Goal: Task Accomplishment & Management: Manage account settings

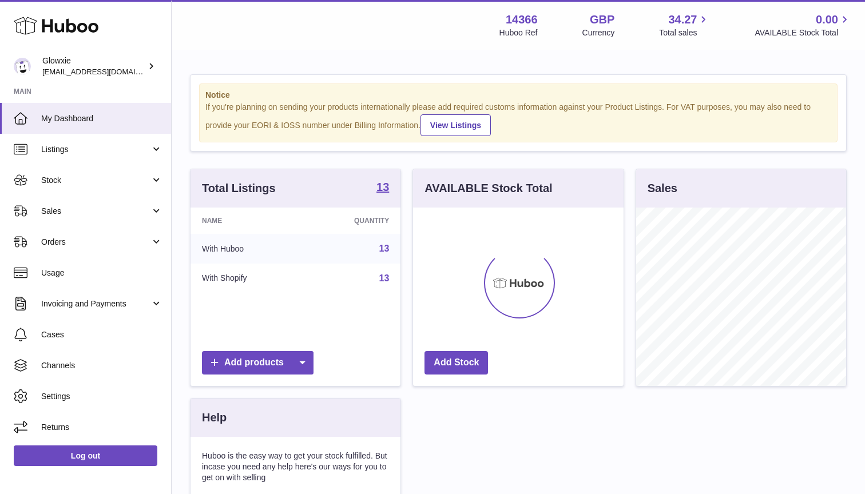
scroll to position [179, 211]
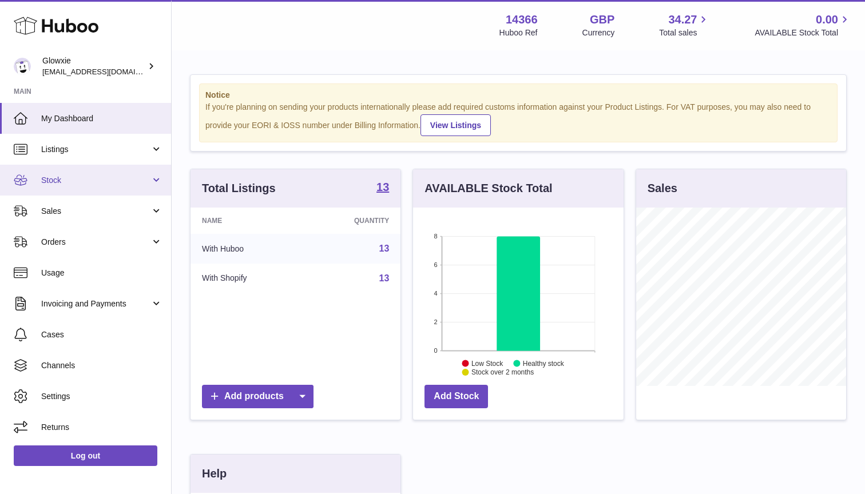
click at [91, 172] on link "Stock" at bounding box center [85, 180] width 171 height 31
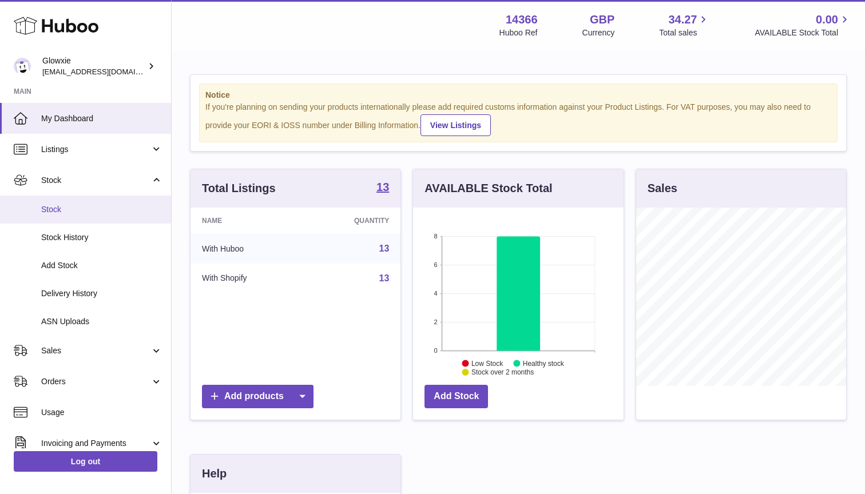
click at [98, 213] on span "Stock" at bounding box center [101, 209] width 121 height 11
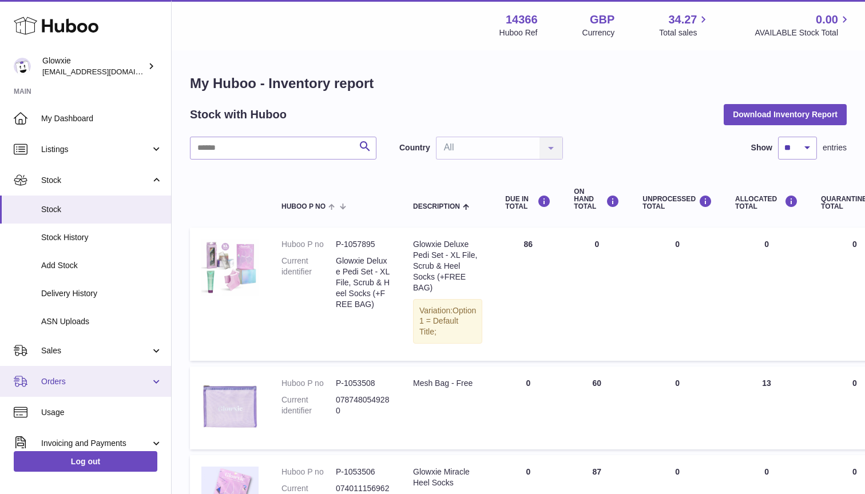
click at [114, 383] on span "Orders" at bounding box center [95, 381] width 109 height 11
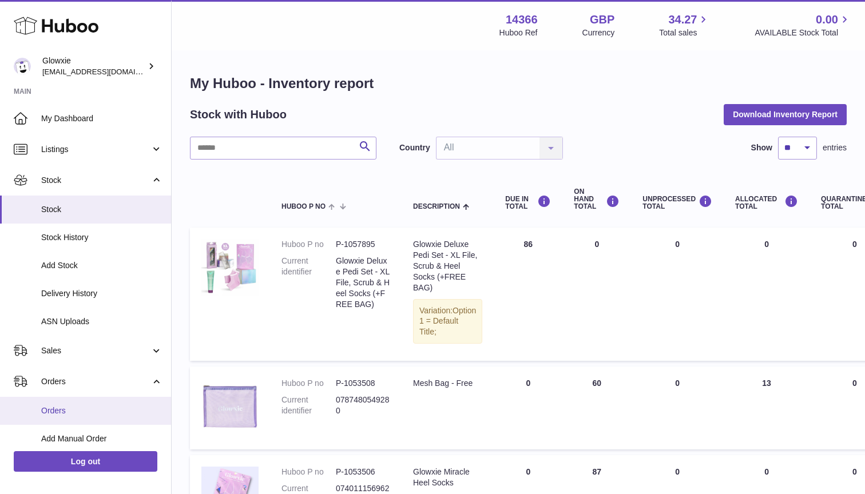
click at [72, 408] on span "Orders" at bounding box center [101, 411] width 121 height 11
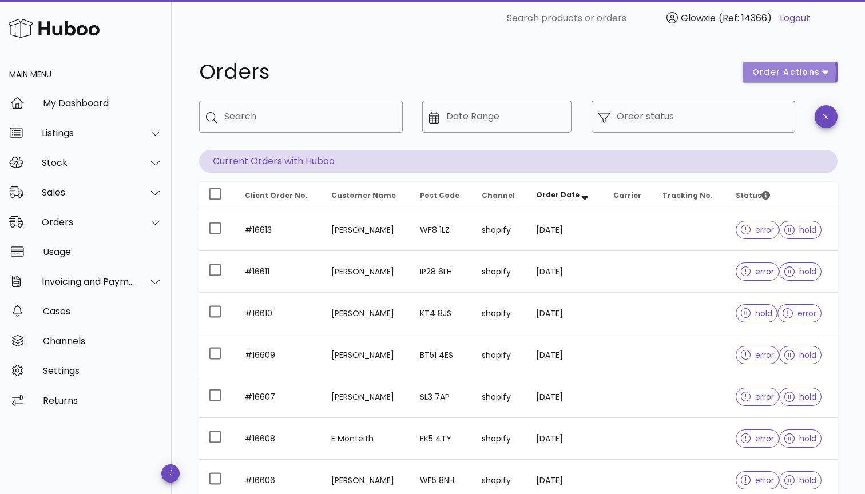
click at [799, 77] on span "order actions" at bounding box center [786, 72] width 69 height 12
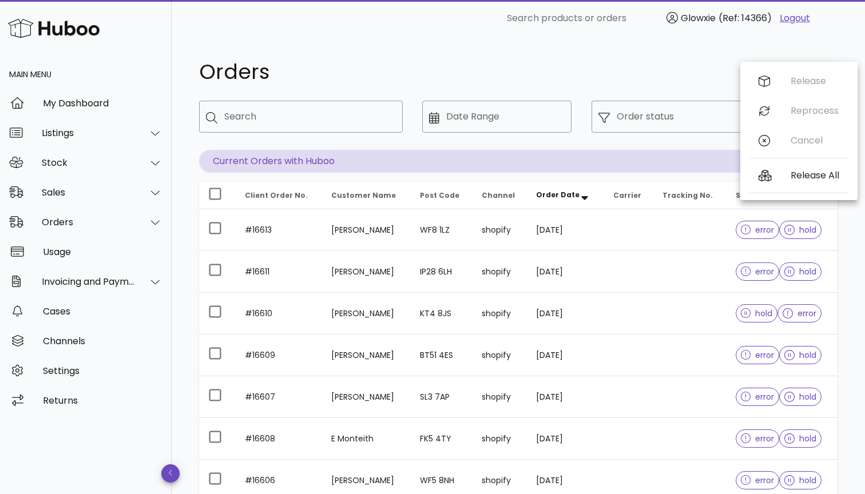
click at [668, 135] on div "​ Order status" at bounding box center [693, 125] width 217 height 63
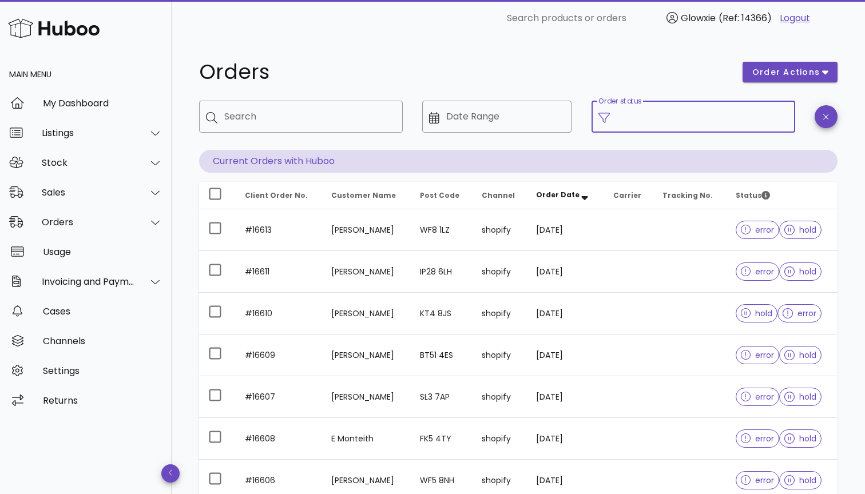
click at [668, 120] on input "Order status" at bounding box center [703, 117] width 172 height 18
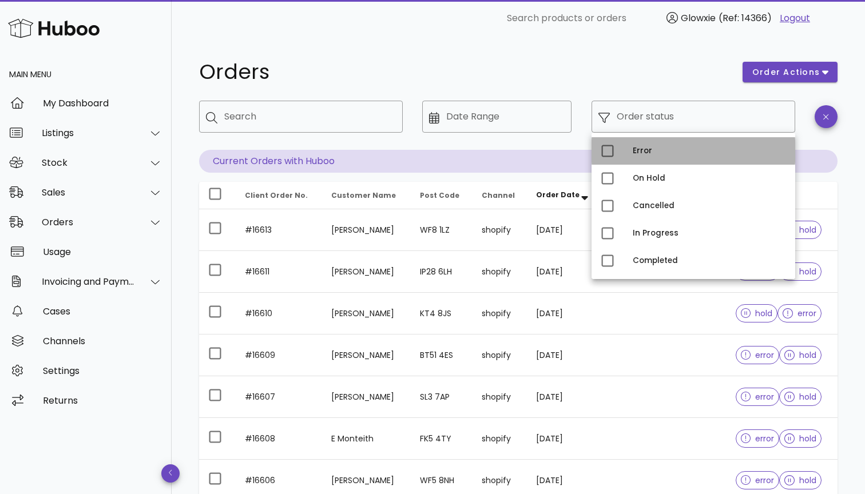
click at [635, 152] on div "Error" at bounding box center [709, 150] width 153 height 9
type input "**********"
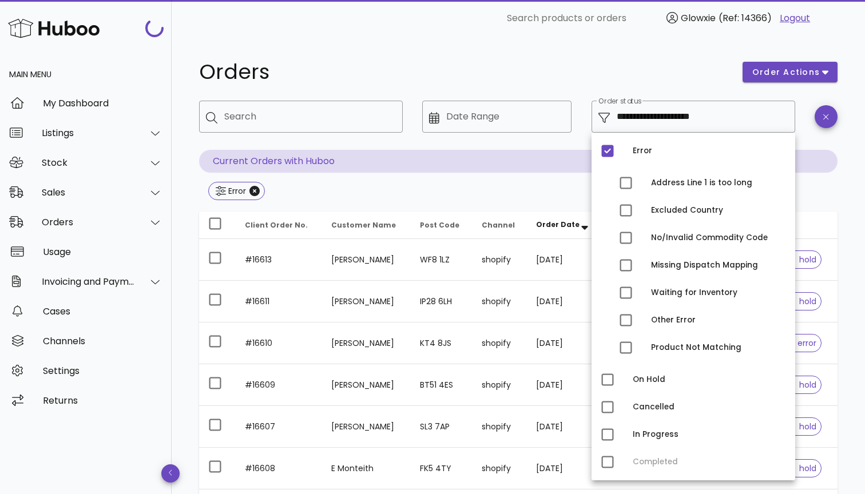
click at [585, 76] on h1 "Orders" at bounding box center [464, 72] width 530 height 21
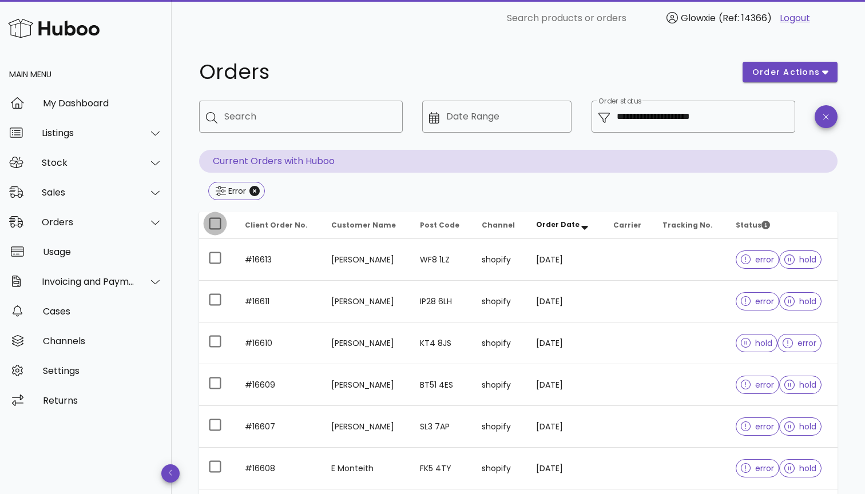
click at [223, 231] on div at bounding box center [214, 223] width 19 height 19
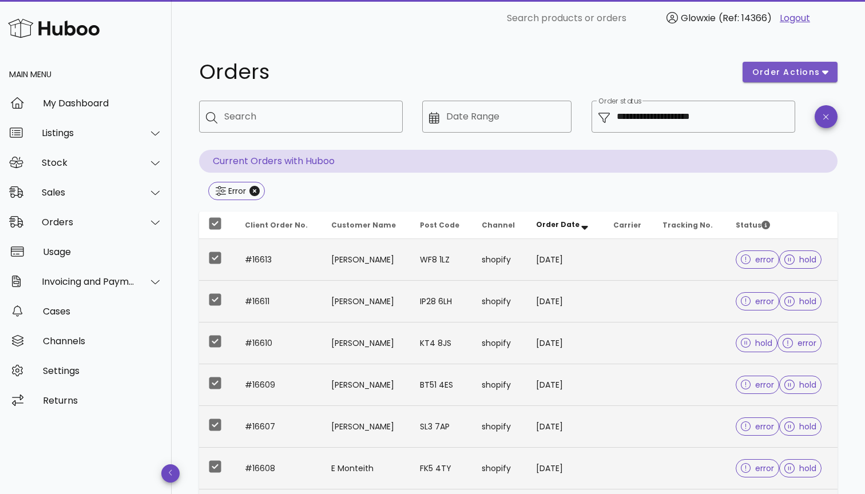
click at [806, 66] on span "order actions" at bounding box center [786, 72] width 69 height 12
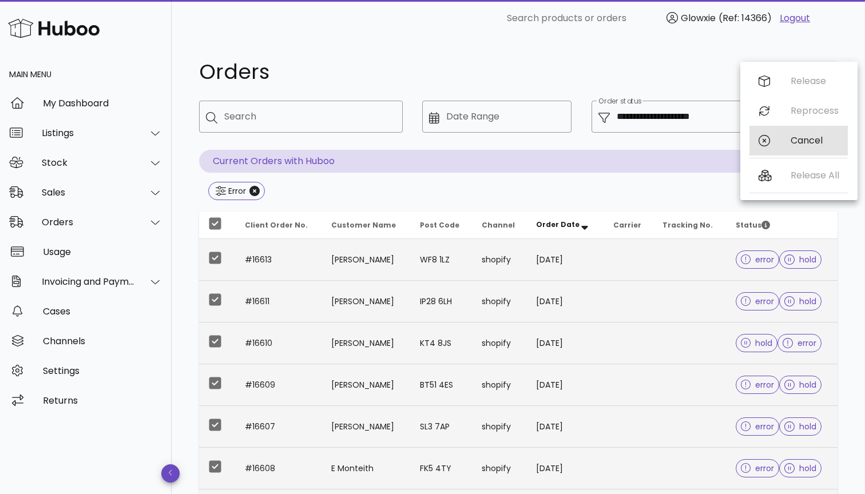
click at [776, 153] on div "Cancel" at bounding box center [799, 141] width 98 height 30
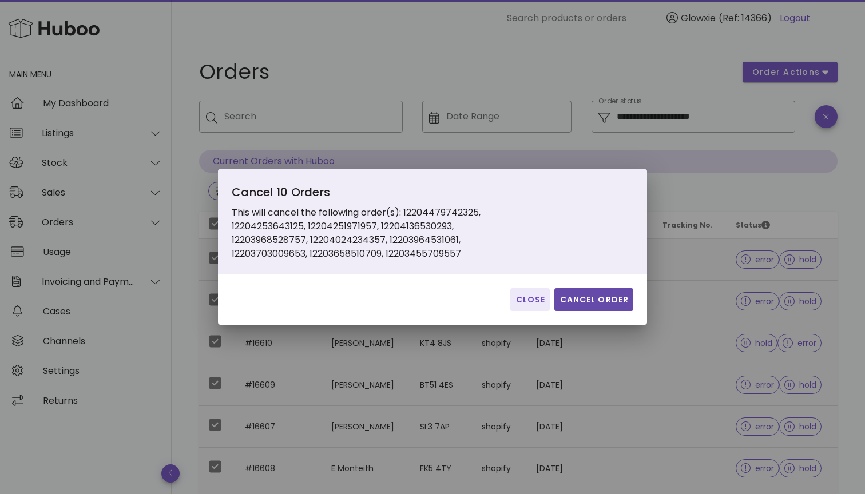
click at [601, 304] on span "Cancel Order" at bounding box center [594, 300] width 70 height 12
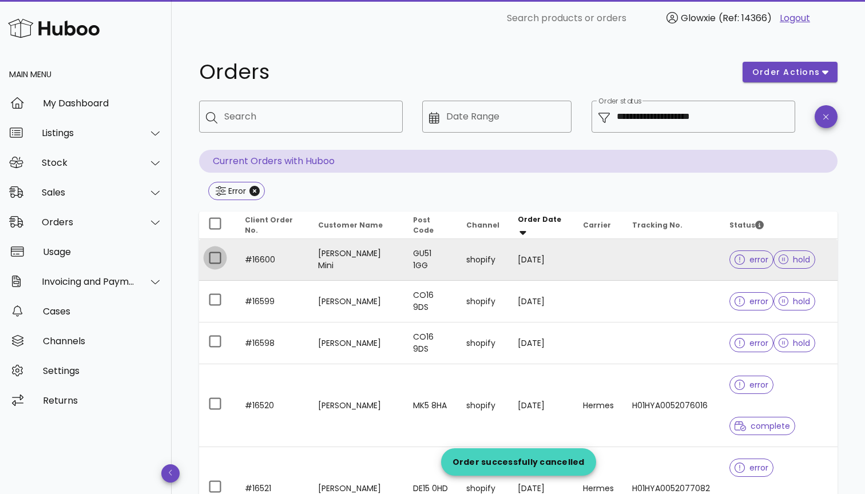
click at [217, 260] on div at bounding box center [214, 257] width 19 height 19
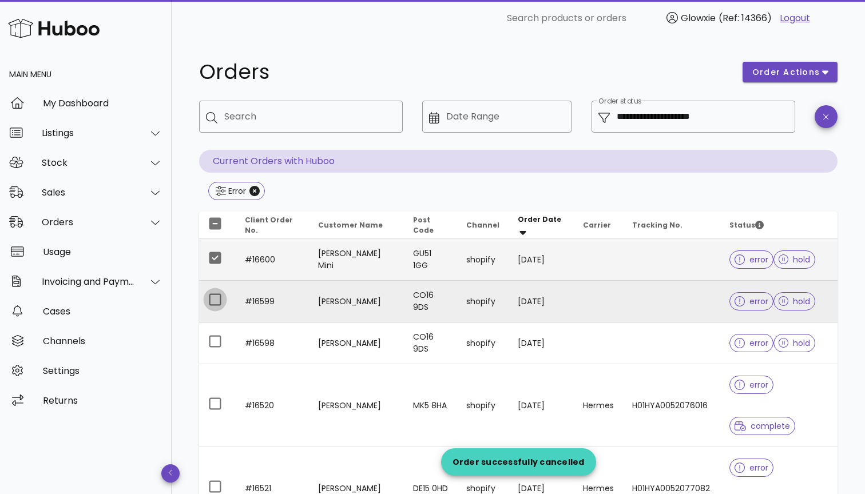
click at [212, 299] on div at bounding box center [214, 299] width 19 height 19
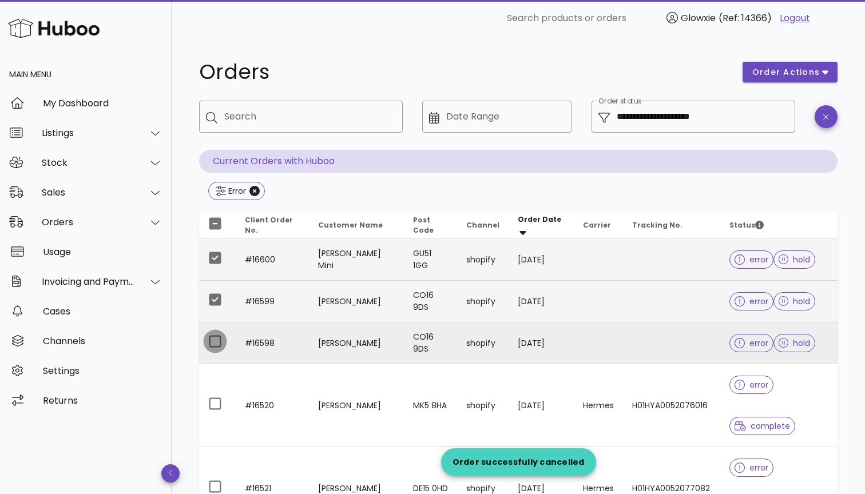
click at [213, 337] on div at bounding box center [214, 341] width 19 height 19
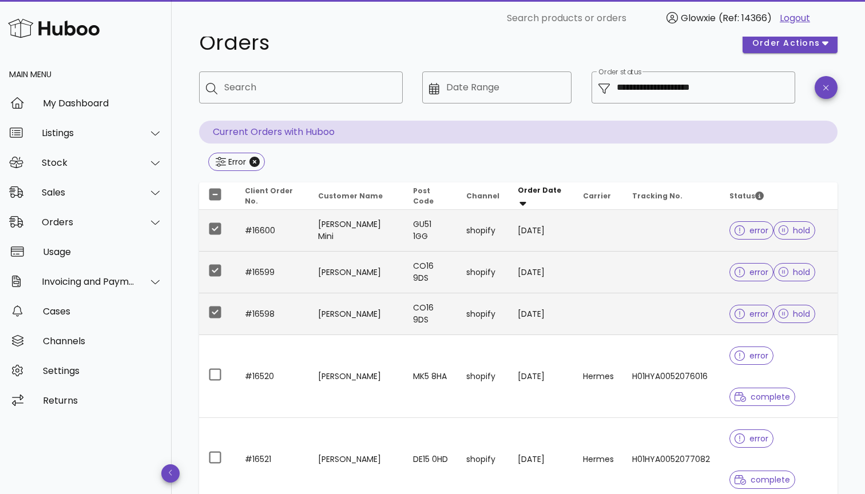
scroll to position [26, 0]
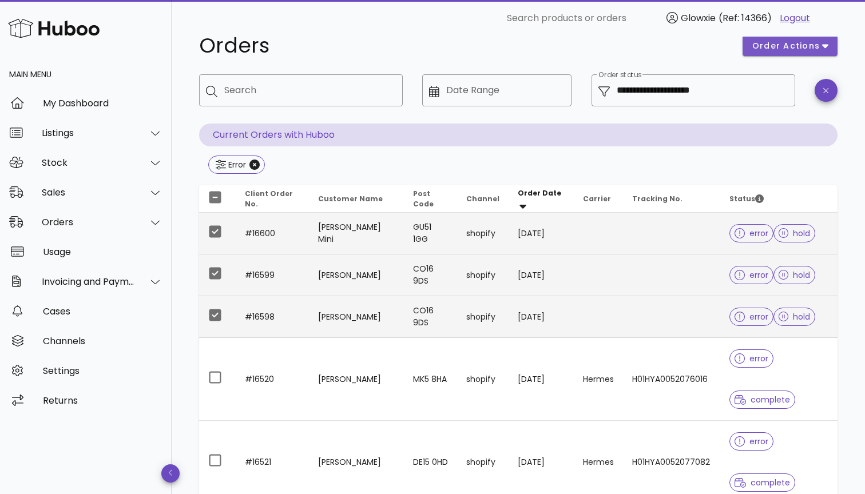
click at [811, 43] on span "order actions" at bounding box center [786, 46] width 69 height 12
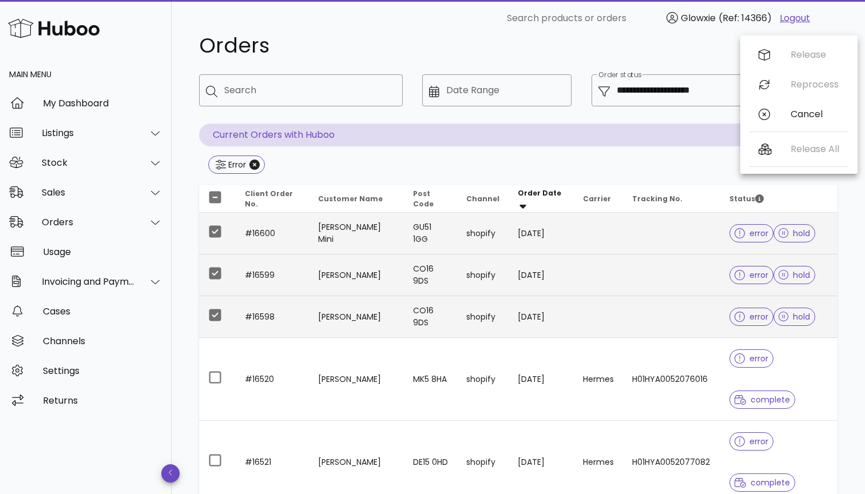
click at [778, 137] on div "Release All" at bounding box center [799, 151] width 99 height 35
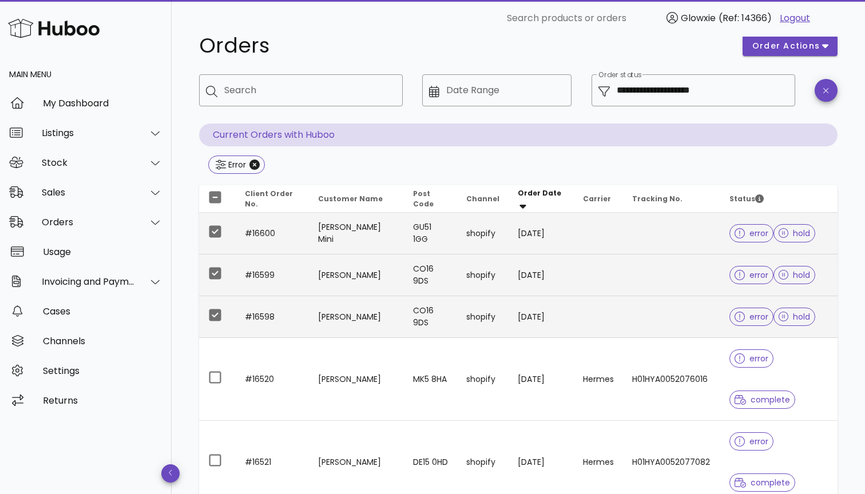
click at [778, 115] on div "**********" at bounding box center [693, 99] width 217 height 63
click at [780, 48] on span "order actions" at bounding box center [786, 46] width 69 height 12
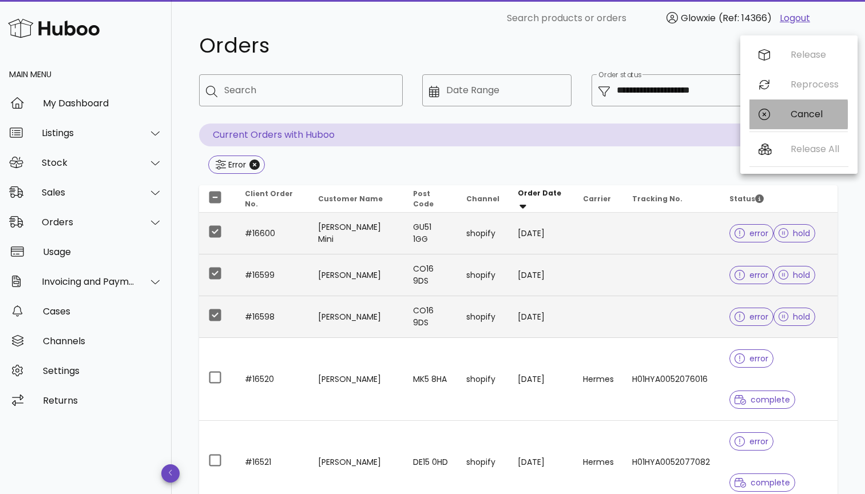
click at [776, 123] on div "Cancel" at bounding box center [799, 115] width 98 height 30
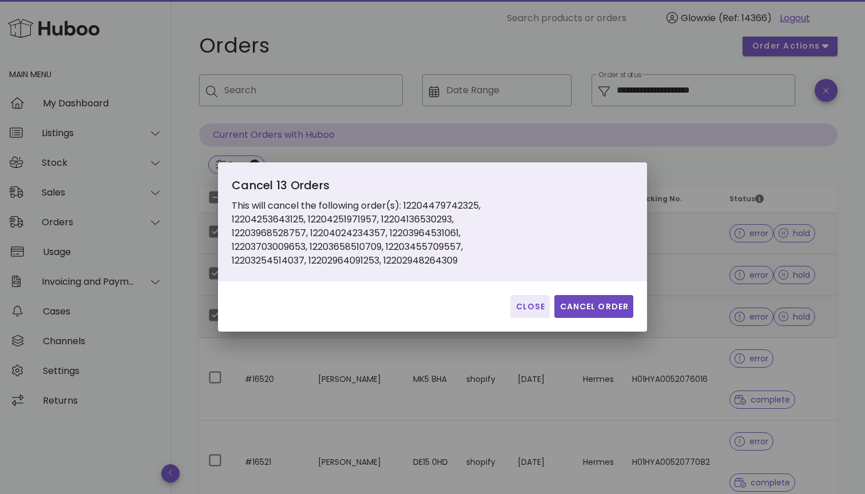
click at [601, 318] on div "Close Cancel Order" at bounding box center [432, 307] width 429 height 50
click at [602, 313] on button "Cancel Order" at bounding box center [593, 306] width 79 height 23
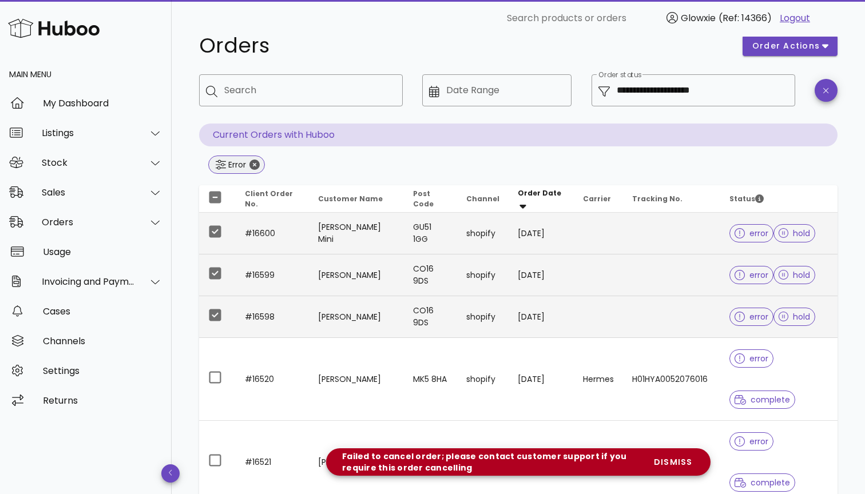
click at [254, 165] on icon "Close" at bounding box center [254, 165] width 10 height 10
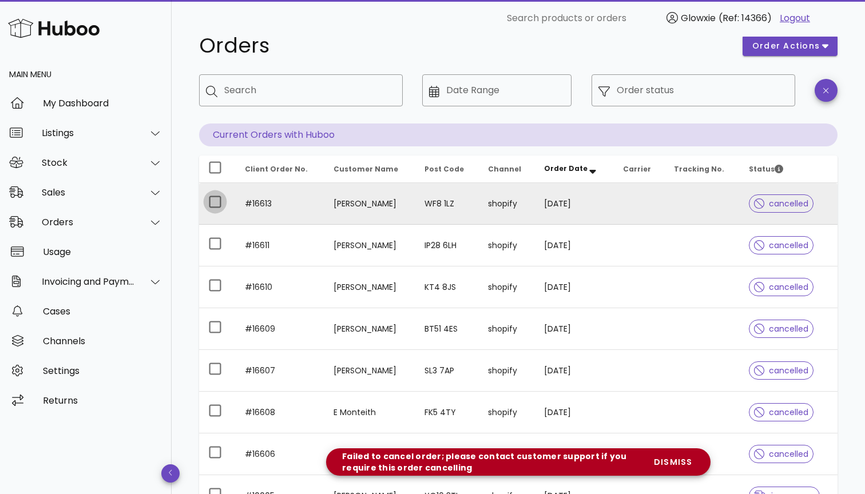
click at [218, 195] on div at bounding box center [214, 201] width 19 height 19
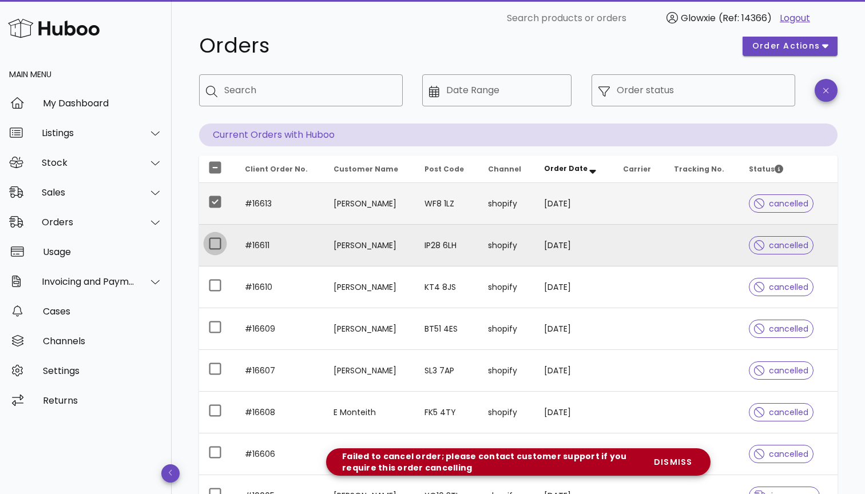
click at [217, 239] on div at bounding box center [214, 243] width 19 height 19
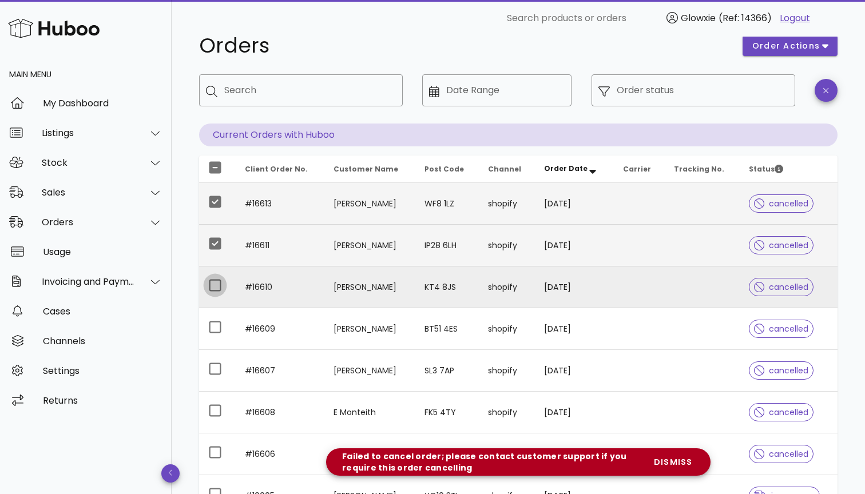
click at [215, 276] on div at bounding box center [214, 285] width 19 height 19
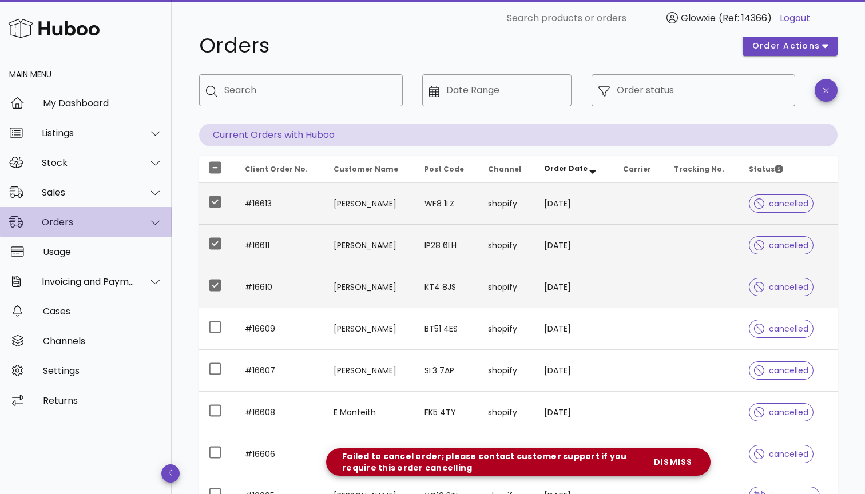
click at [93, 232] on div "Orders" at bounding box center [86, 222] width 172 height 30
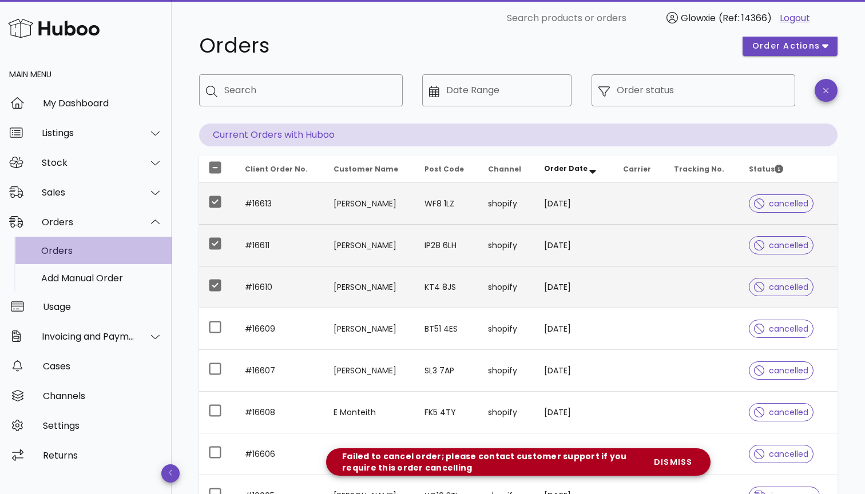
click at [76, 261] on div "Orders" at bounding box center [101, 251] width 121 height 25
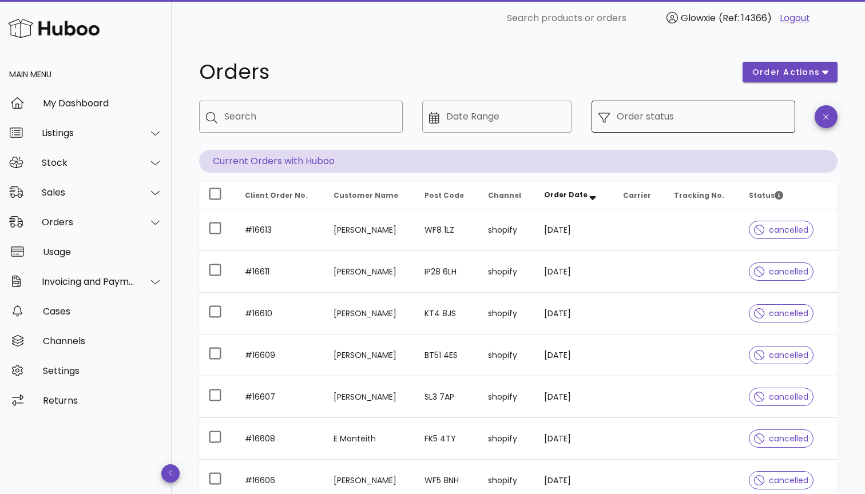
click at [632, 121] on input "Order status" at bounding box center [703, 117] width 172 height 18
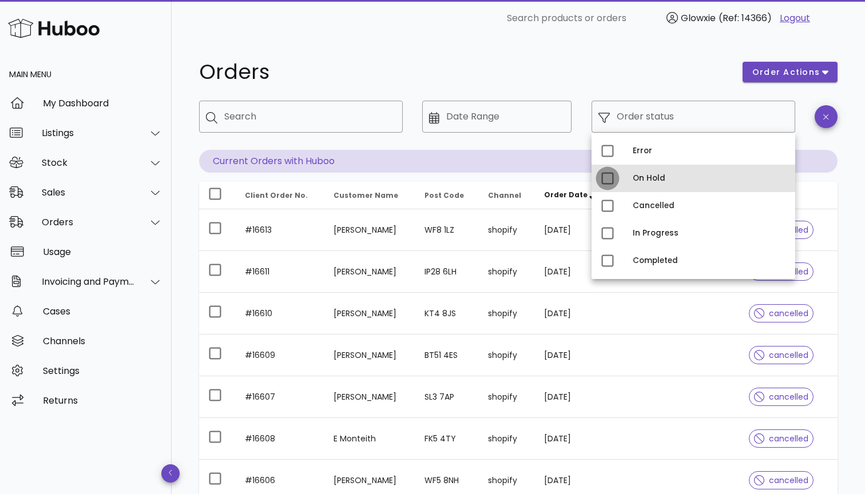
click at [612, 183] on div at bounding box center [607, 178] width 19 height 19
type input "**********"
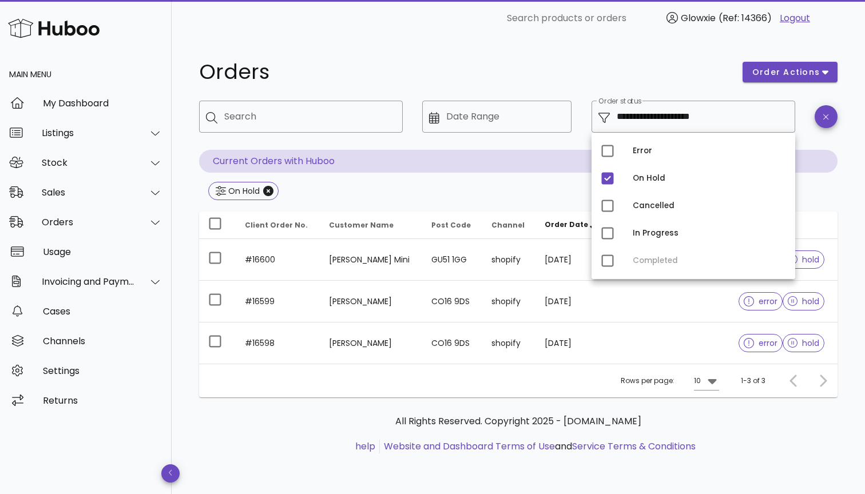
click at [576, 52] on div "**********" at bounding box center [518, 264] width 693 height 454
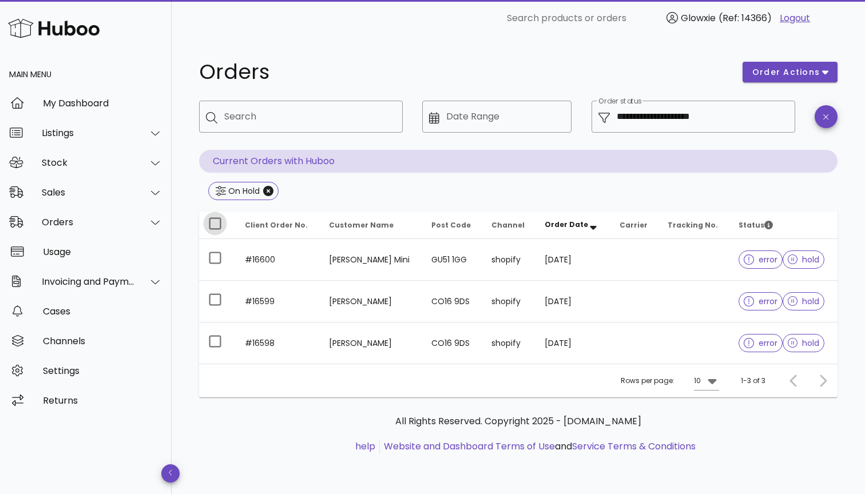
click at [216, 229] on div at bounding box center [214, 223] width 19 height 19
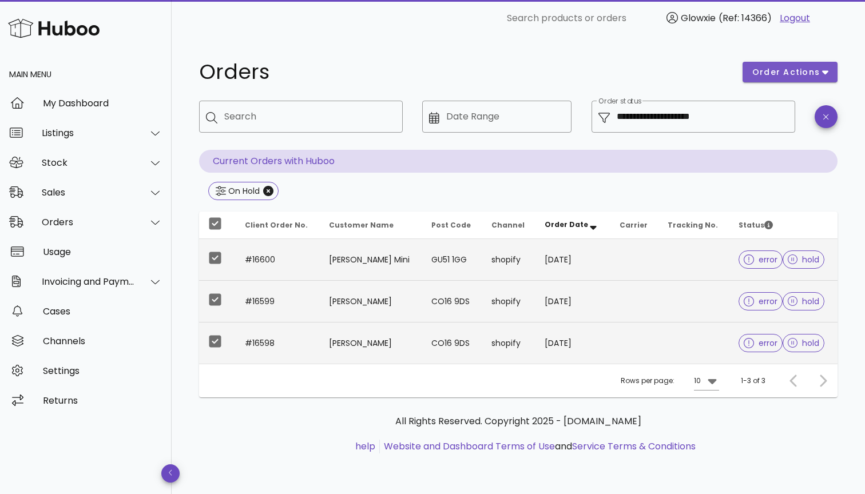
click at [826, 68] on icon "button" at bounding box center [825, 72] width 6 height 10
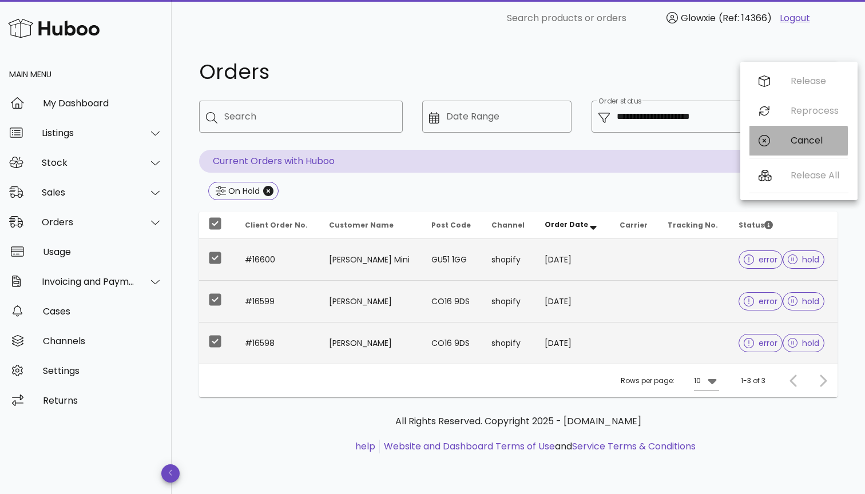
click at [787, 134] on div "Cancel" at bounding box center [799, 141] width 98 height 30
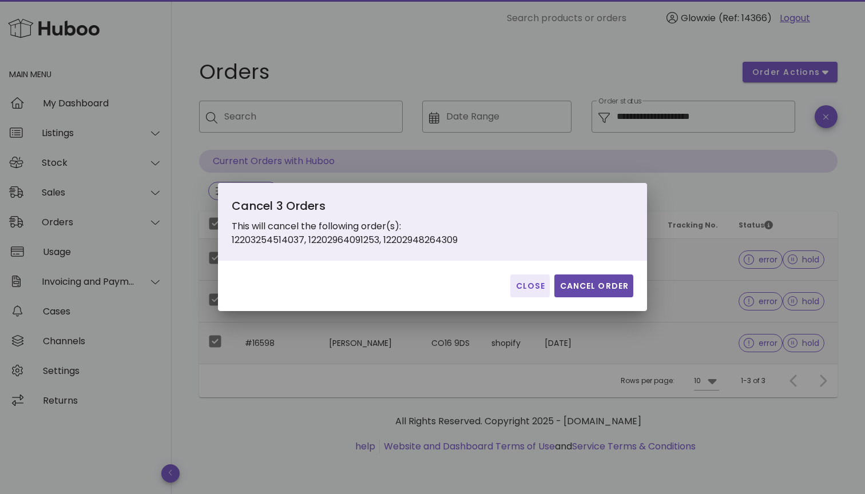
click at [612, 286] on span "Cancel Order" at bounding box center [594, 286] width 70 height 12
